Goal: Task Accomplishment & Management: Use online tool/utility

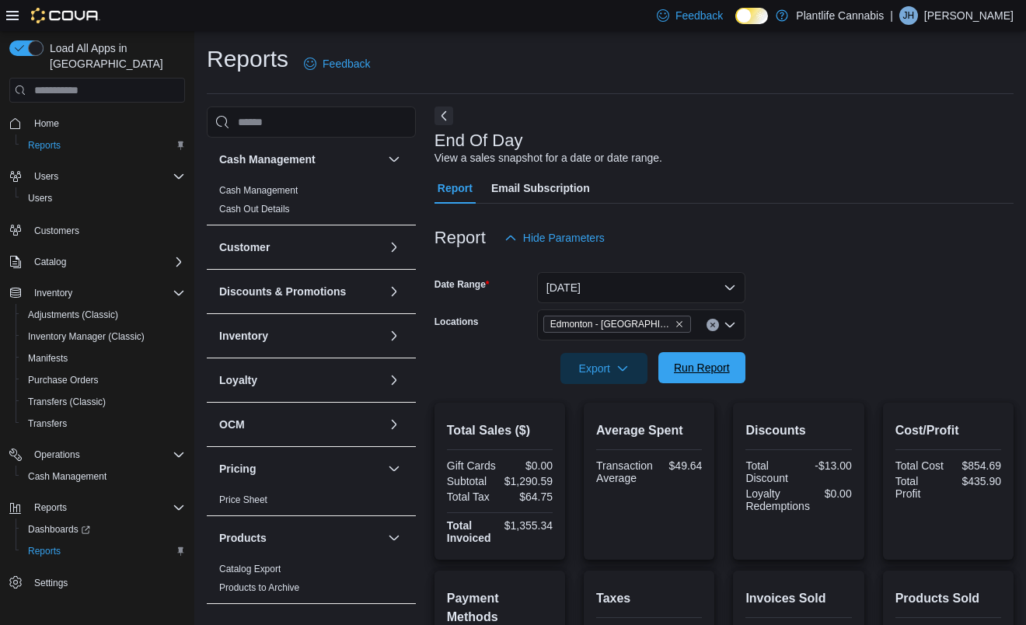
click at [682, 376] on span "Run Report" at bounding box center [702, 367] width 68 height 31
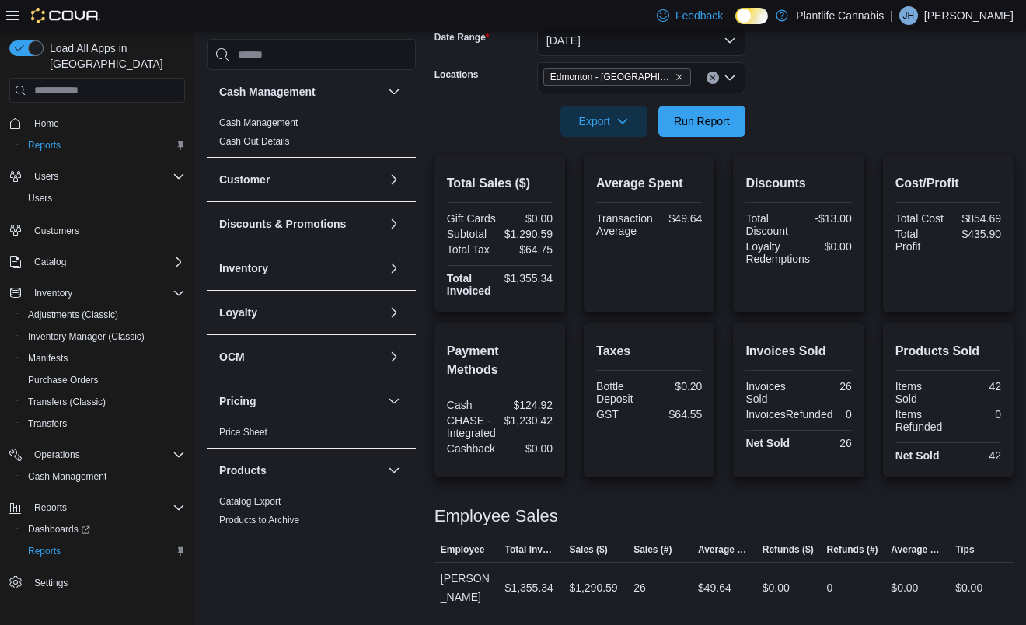
scroll to position [248, 0]
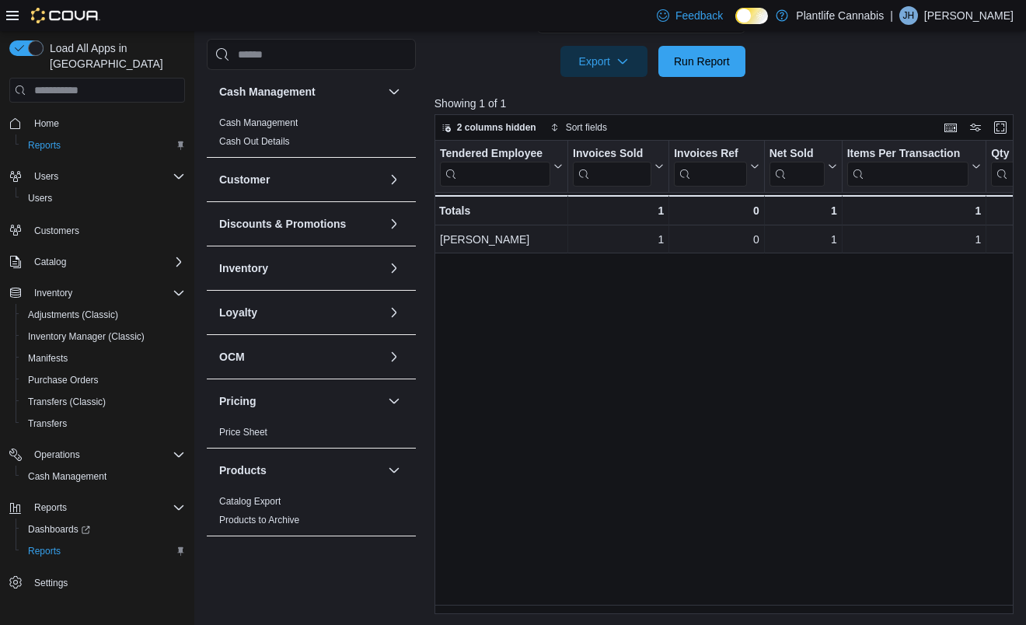
scroll to position [549, 0]
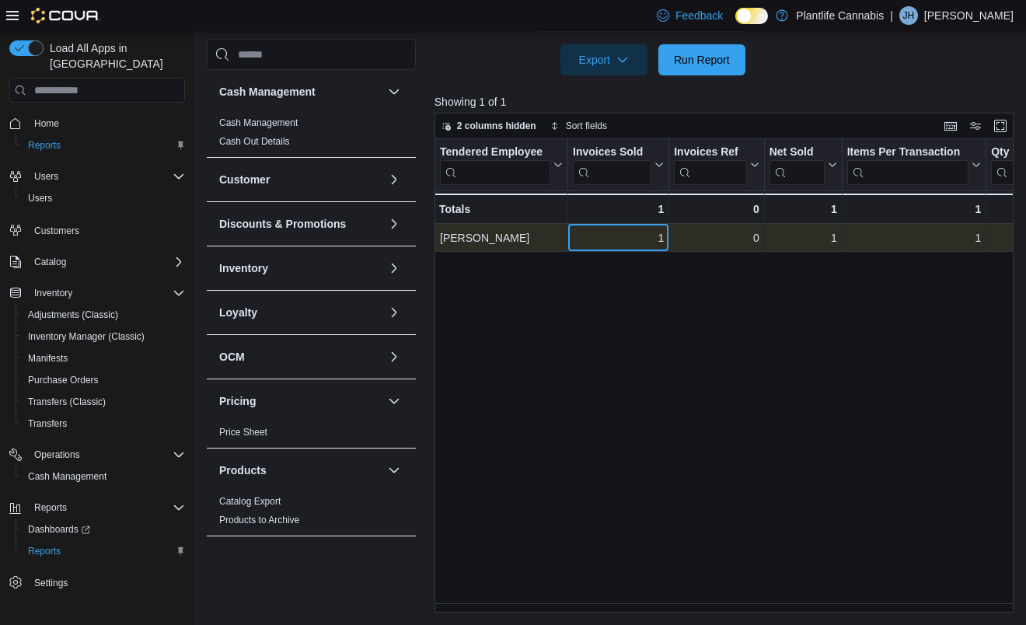
click at [638, 237] on div "1" at bounding box center [618, 238] width 91 height 19
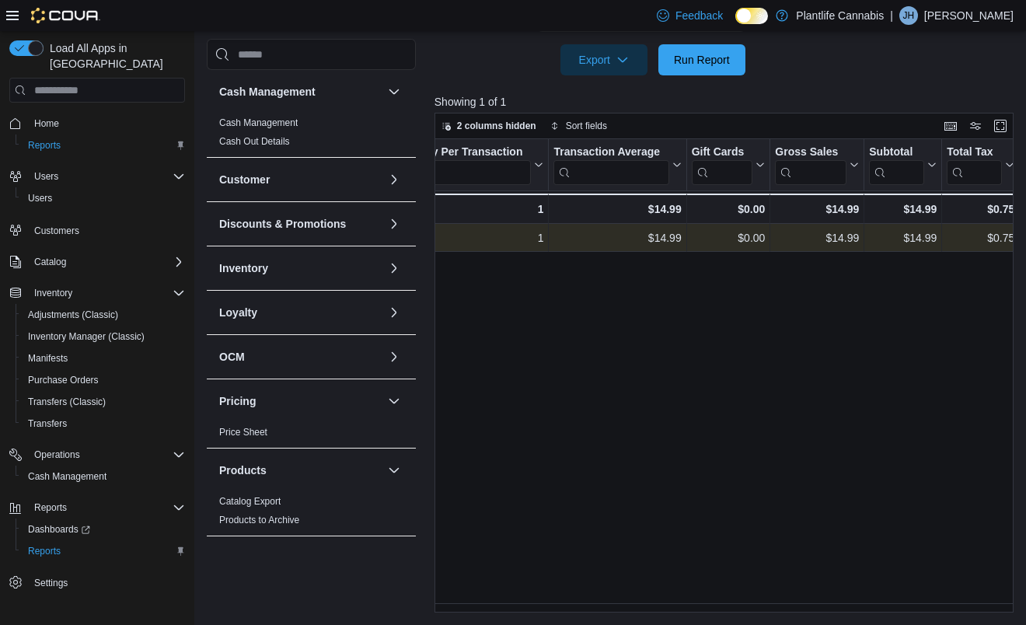
scroll to position [0, 675]
